Goal: Find specific page/section: Find specific page/section

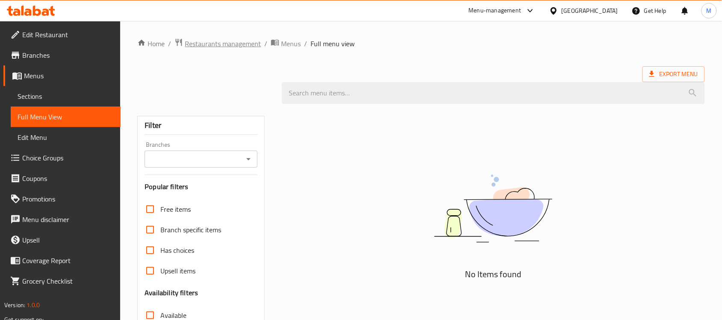
click at [230, 44] on span "Restaurants management" at bounding box center [223, 43] width 76 height 10
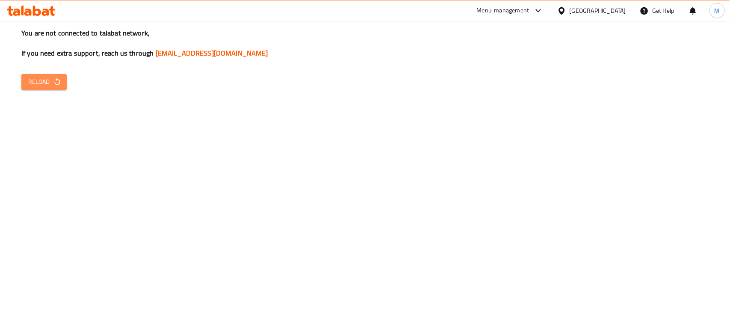
click at [47, 83] on span "Reload" at bounding box center [44, 82] width 32 height 11
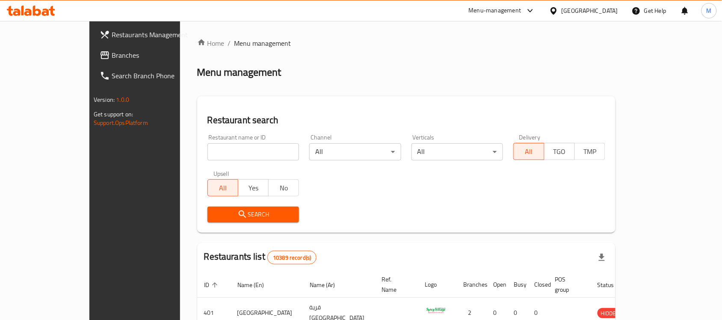
click at [229, 149] on input "search" at bounding box center [253, 151] width 92 height 17
paste input "Taslr"
type input "Taslr"
click button "Search" at bounding box center [253, 215] width 92 height 16
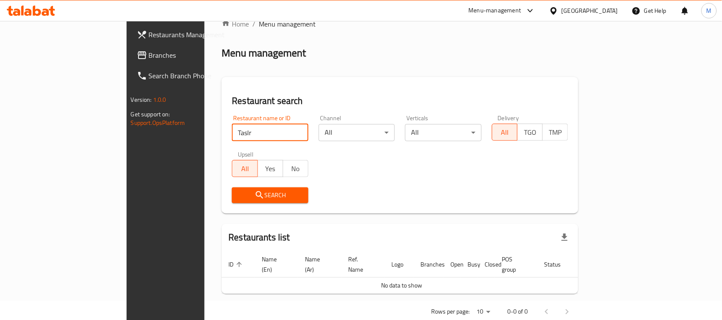
scroll to position [29, 0]
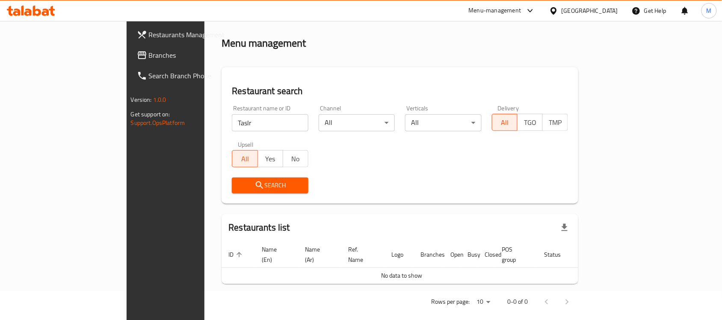
click at [602, 6] on div "[GEOGRAPHIC_DATA]" at bounding box center [590, 10] width 56 height 9
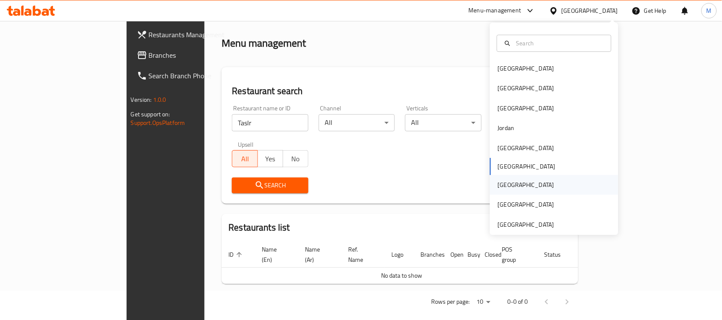
click at [518, 180] on div "Qatar" at bounding box center [554, 185] width 128 height 20
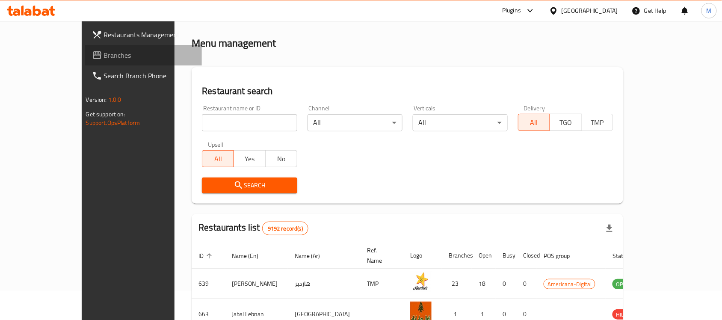
click at [104, 54] on span "Branches" at bounding box center [150, 55] width 92 height 10
